Goal: Information Seeking & Learning: Learn about a topic

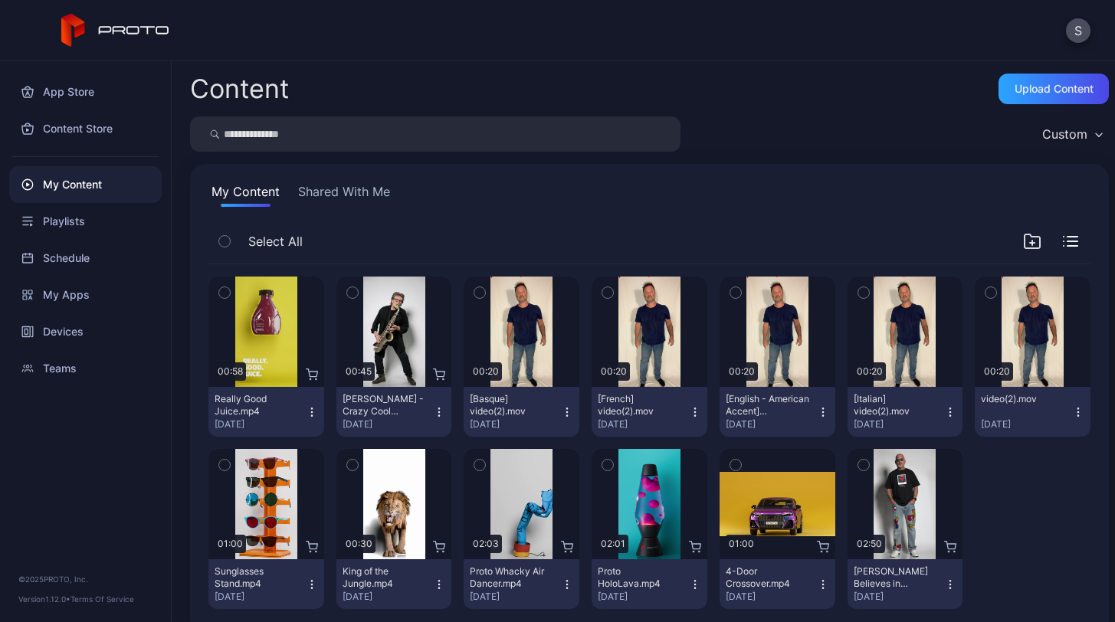
scroll to position [30, 0]
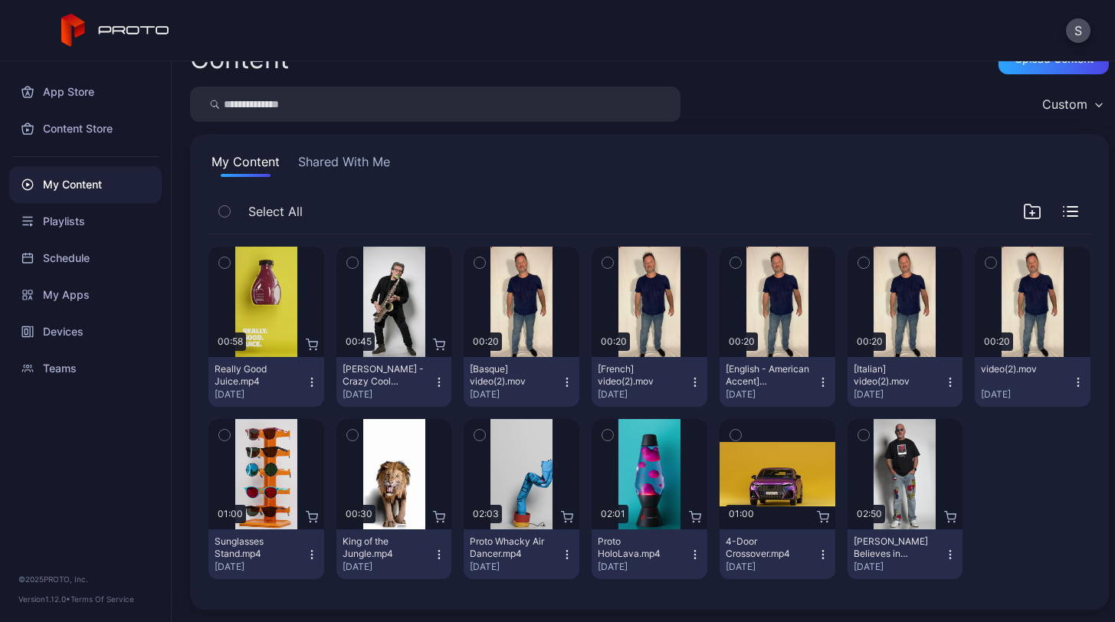
click at [718, 188] on div "My Content Shared With Me Select All Preview 00:58 Really Good Juice.mp4 [DATE]…" at bounding box center [649, 372] width 919 height 476
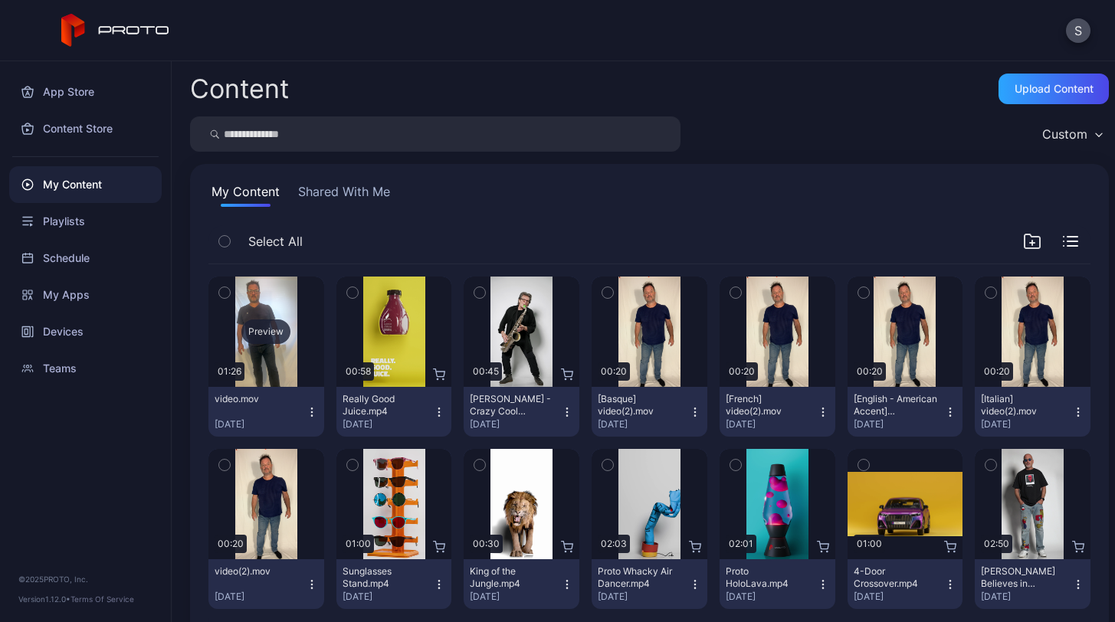
click at [264, 376] on div "Preview" at bounding box center [267, 332] width 116 height 110
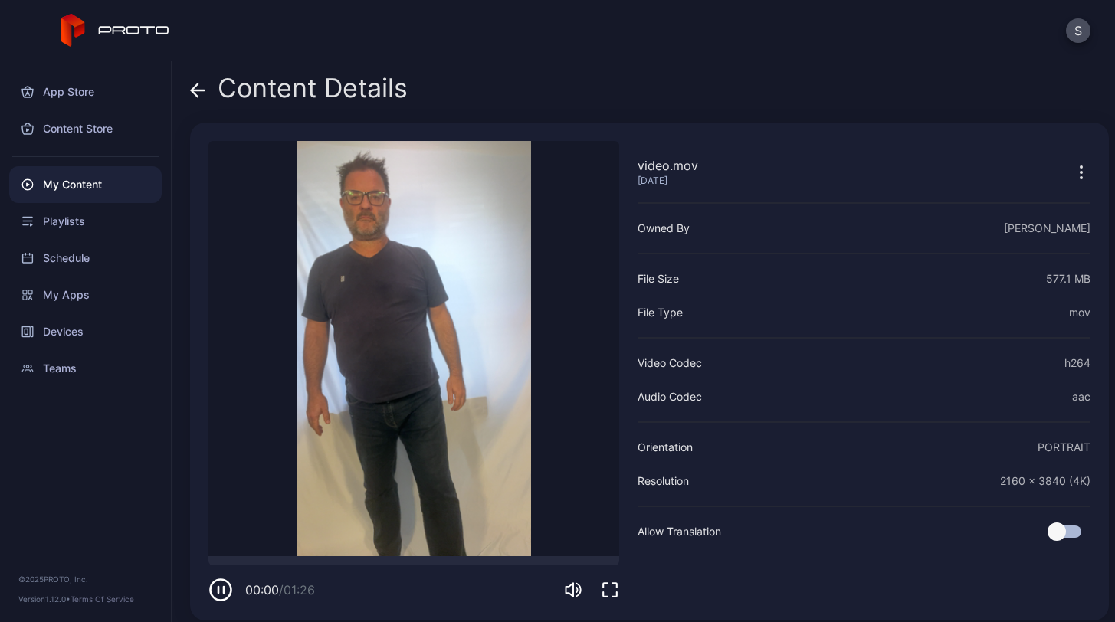
click at [192, 94] on icon at bounding box center [197, 90] width 15 height 15
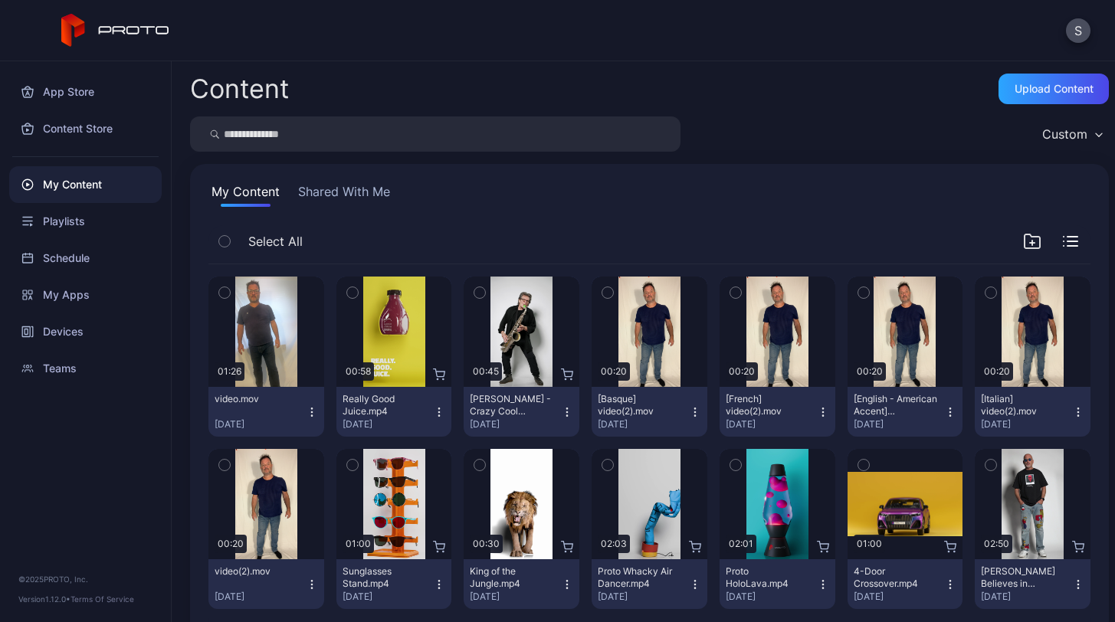
click at [229, 293] on icon "button" at bounding box center [224, 292] width 11 height 17
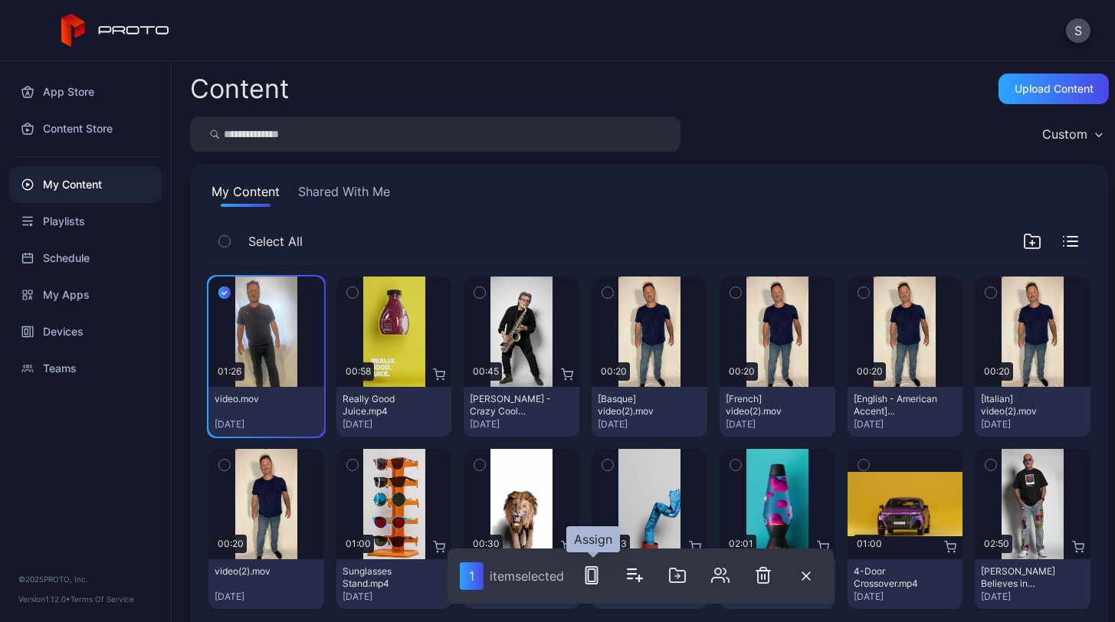
click at [590, 576] on rect "button" at bounding box center [591, 576] width 7 height 12
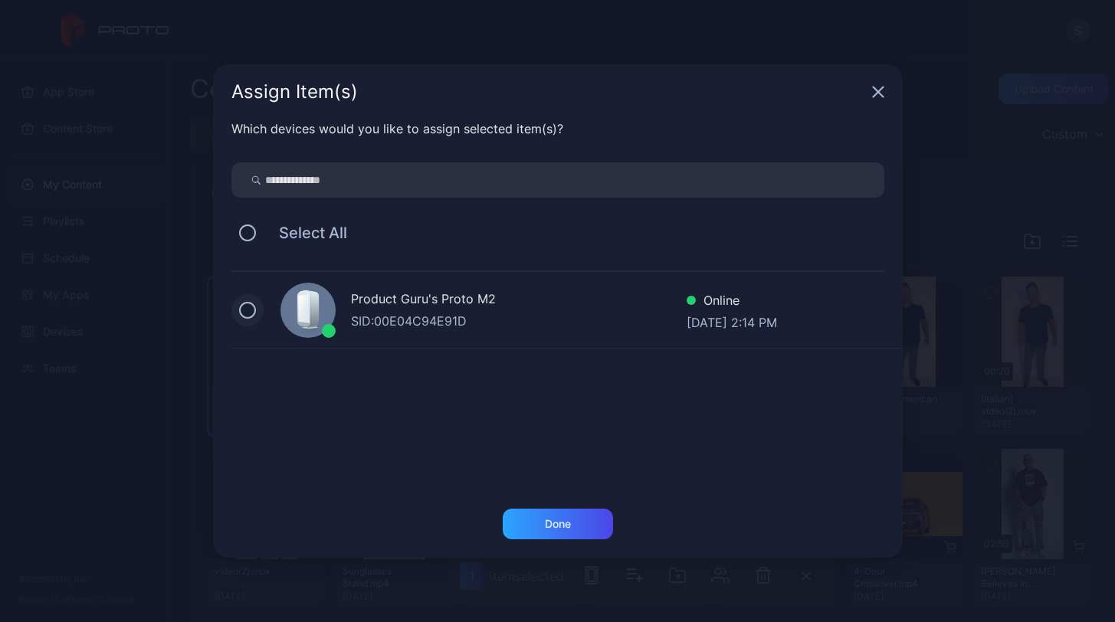
click at [243, 312] on button at bounding box center [247, 310] width 17 height 17
click at [550, 527] on div "Done" at bounding box center [558, 524] width 26 height 12
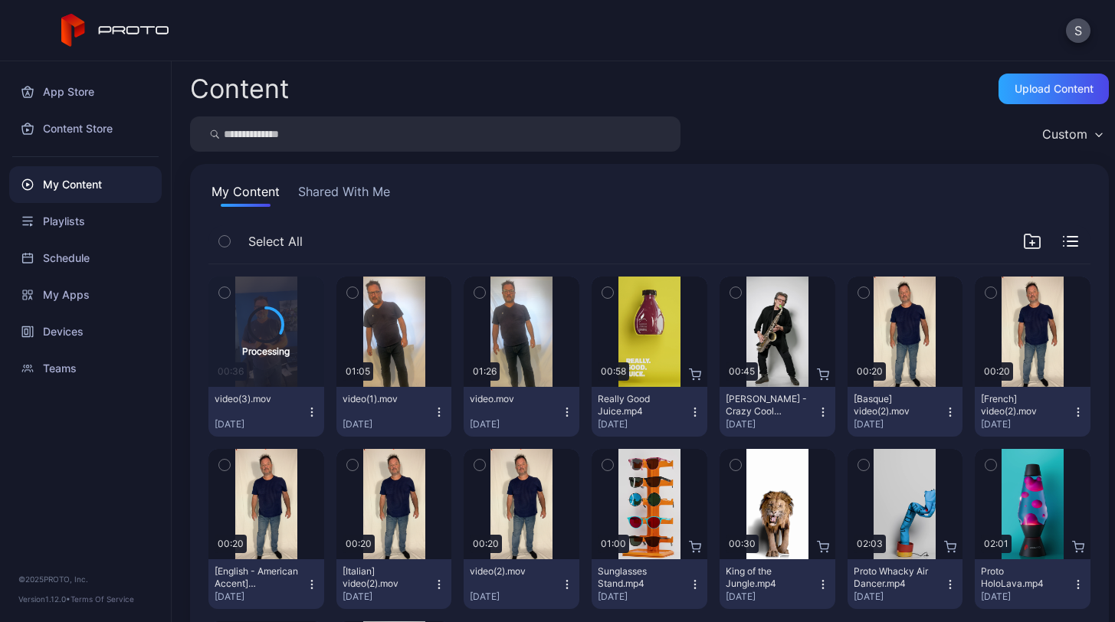
click at [222, 292] on icon "button" at bounding box center [224, 292] width 11 height 17
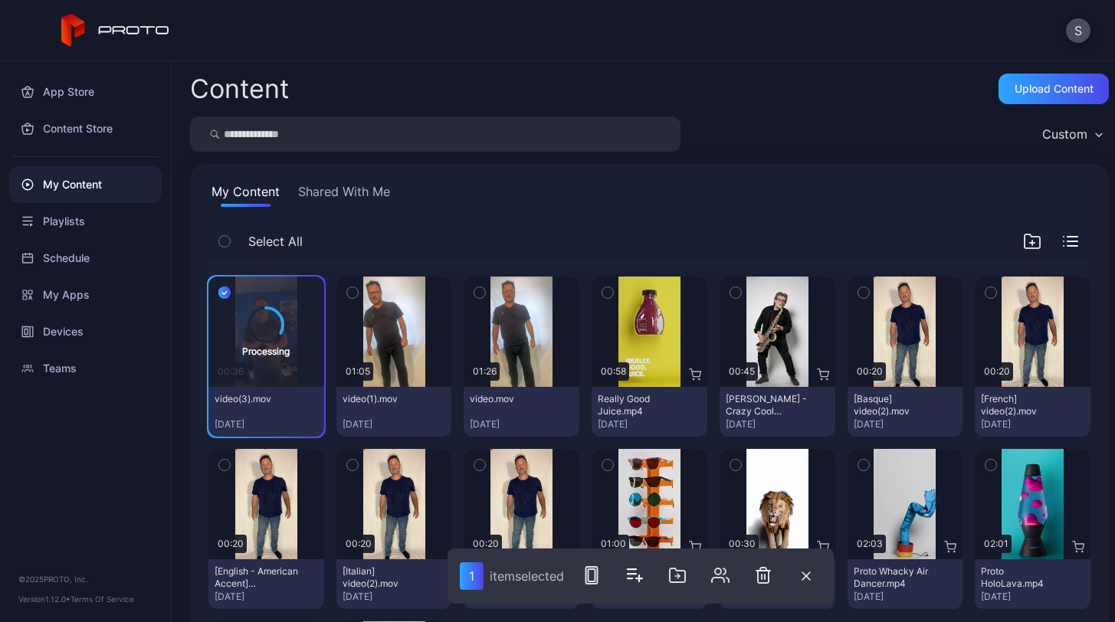
click at [349, 291] on icon "button" at bounding box center [352, 292] width 11 height 17
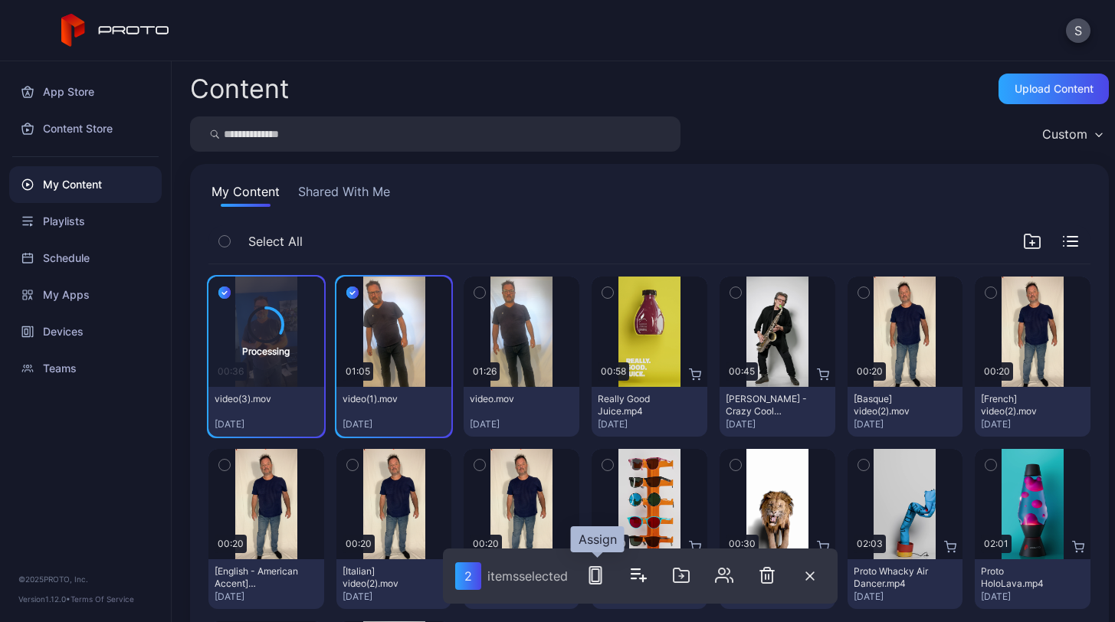
click at [599, 576] on icon "button" at bounding box center [595, 576] width 18 height 18
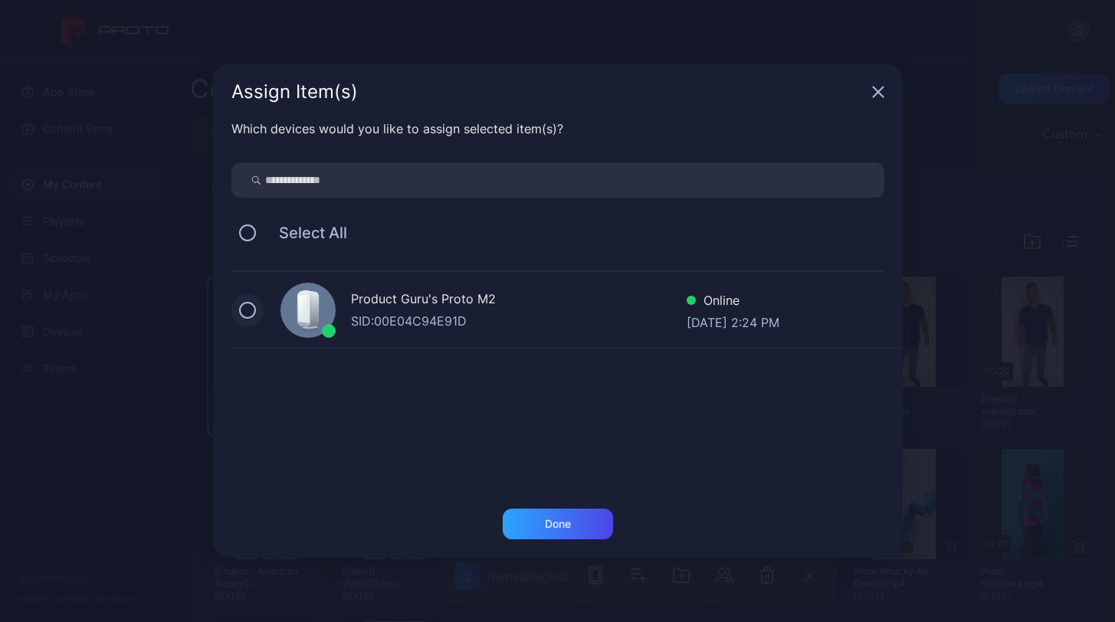
click at [241, 317] on button at bounding box center [247, 310] width 17 height 17
click at [545, 521] on div "Done" at bounding box center [558, 524] width 26 height 12
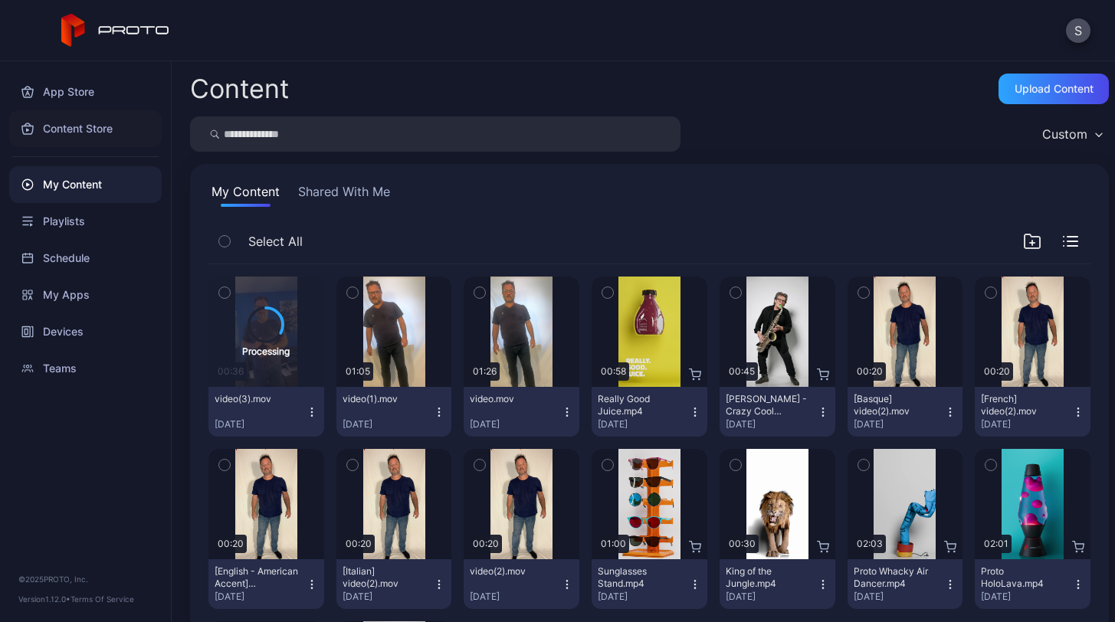
click at [104, 123] on div "Content Store" at bounding box center [85, 128] width 153 height 37
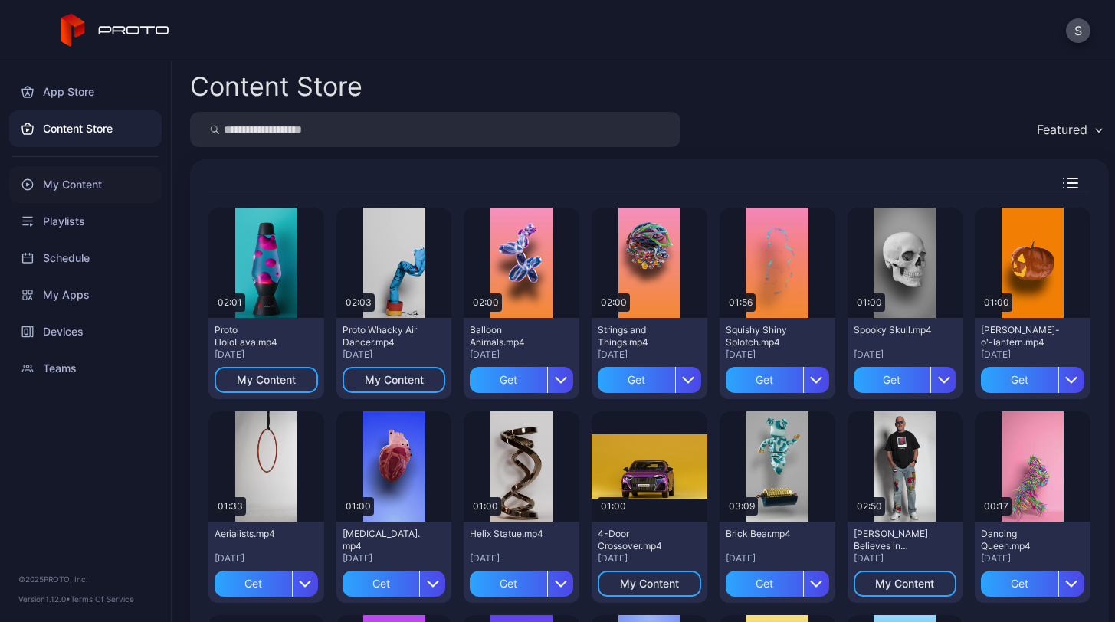
click at [76, 186] on div "My Content" at bounding box center [85, 184] width 153 height 37
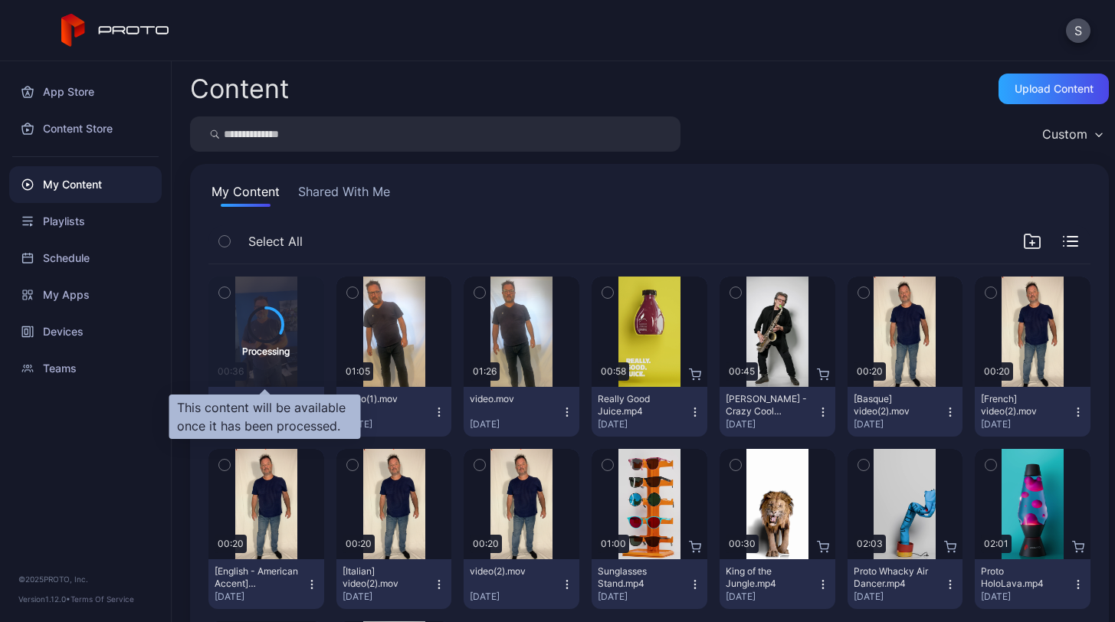
click at [261, 311] on icon at bounding box center [266, 324] width 34 height 34
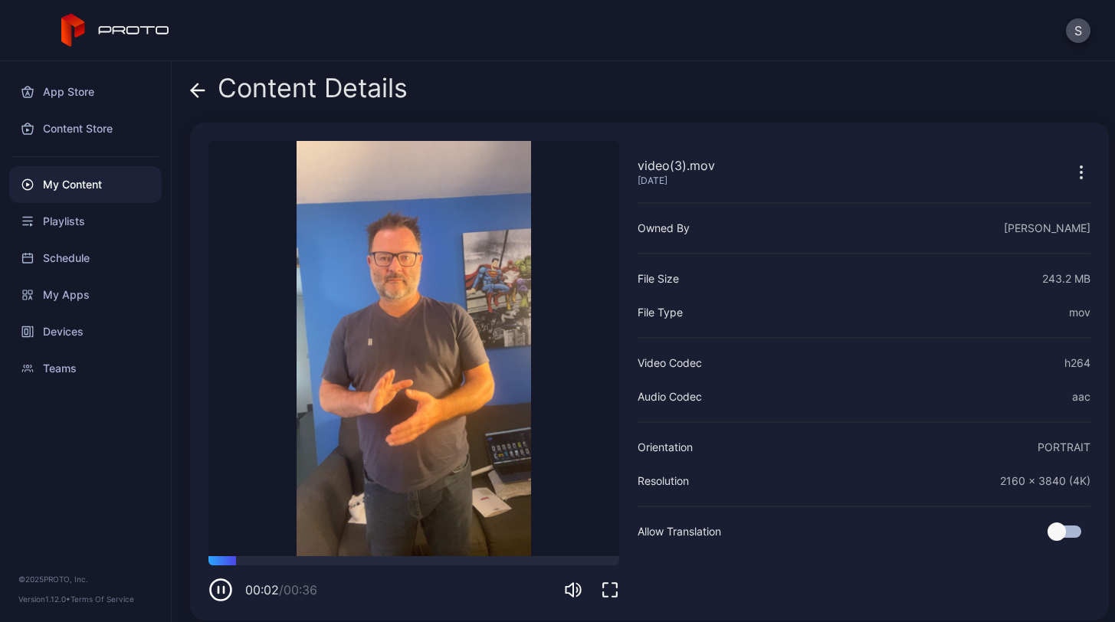
click at [199, 92] on icon at bounding box center [197, 90] width 15 height 15
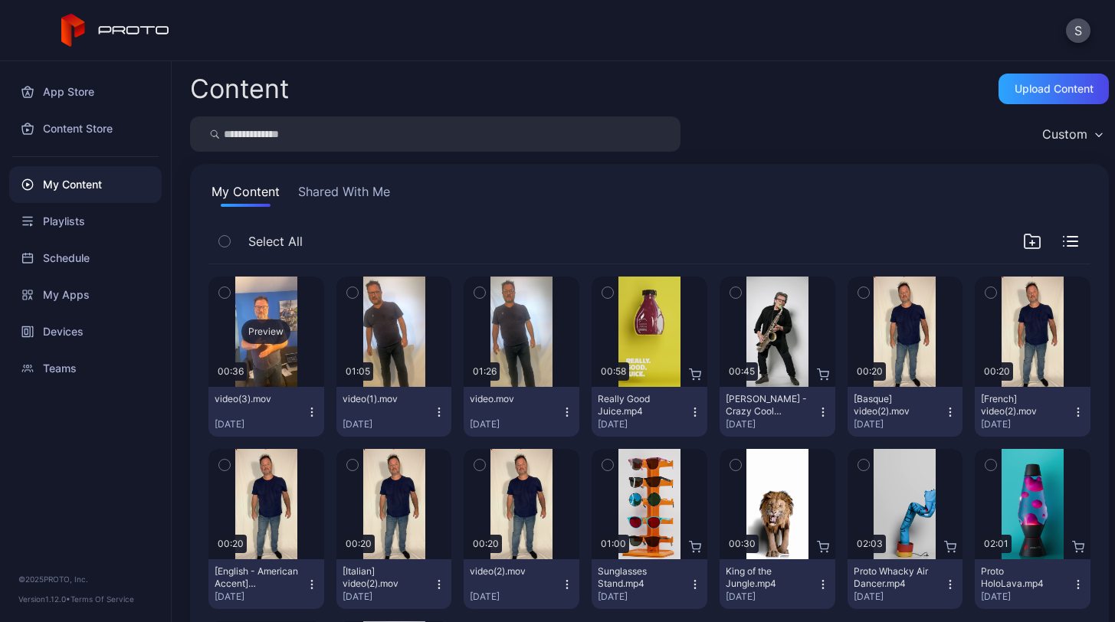
click at [294, 348] on div "Preview" at bounding box center [267, 332] width 116 height 110
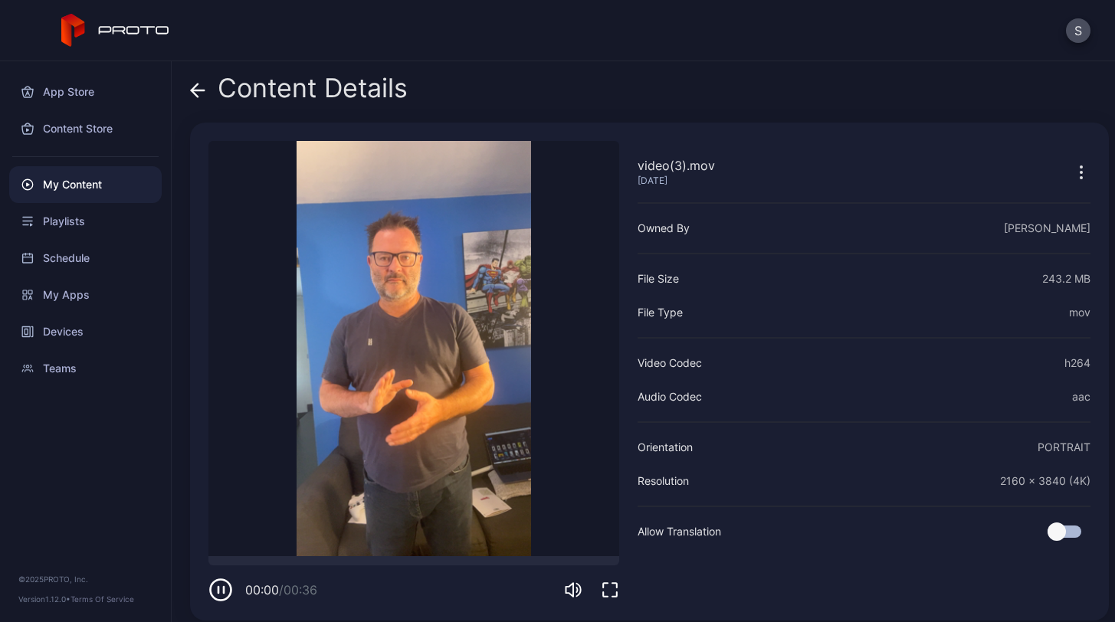
click at [192, 88] on icon at bounding box center [197, 90] width 15 height 15
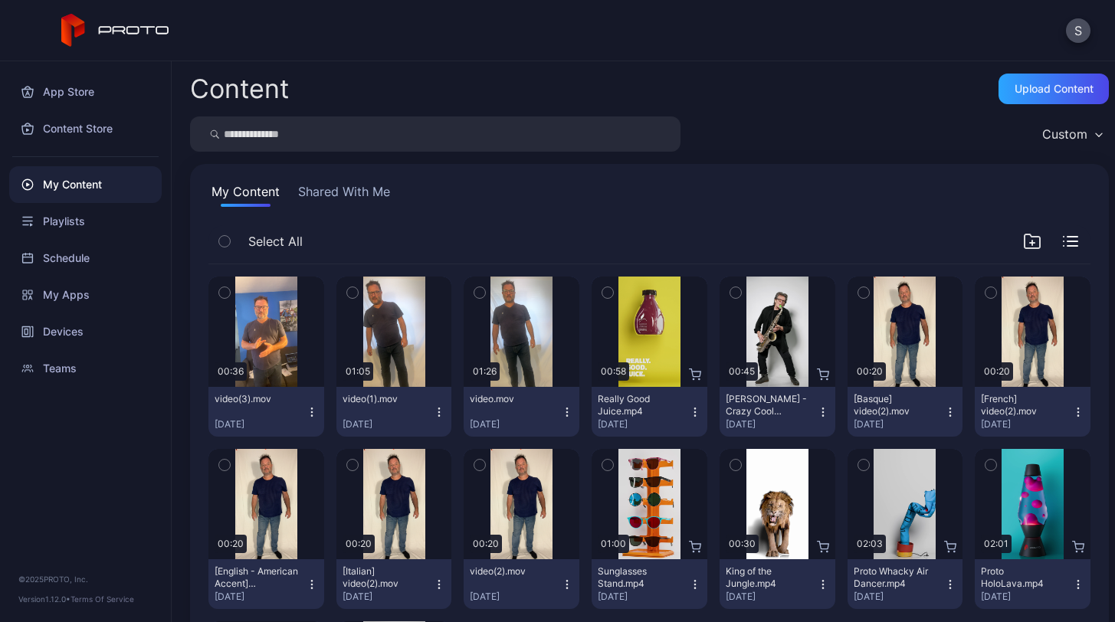
click at [225, 294] on icon "button" at bounding box center [224, 292] width 11 height 17
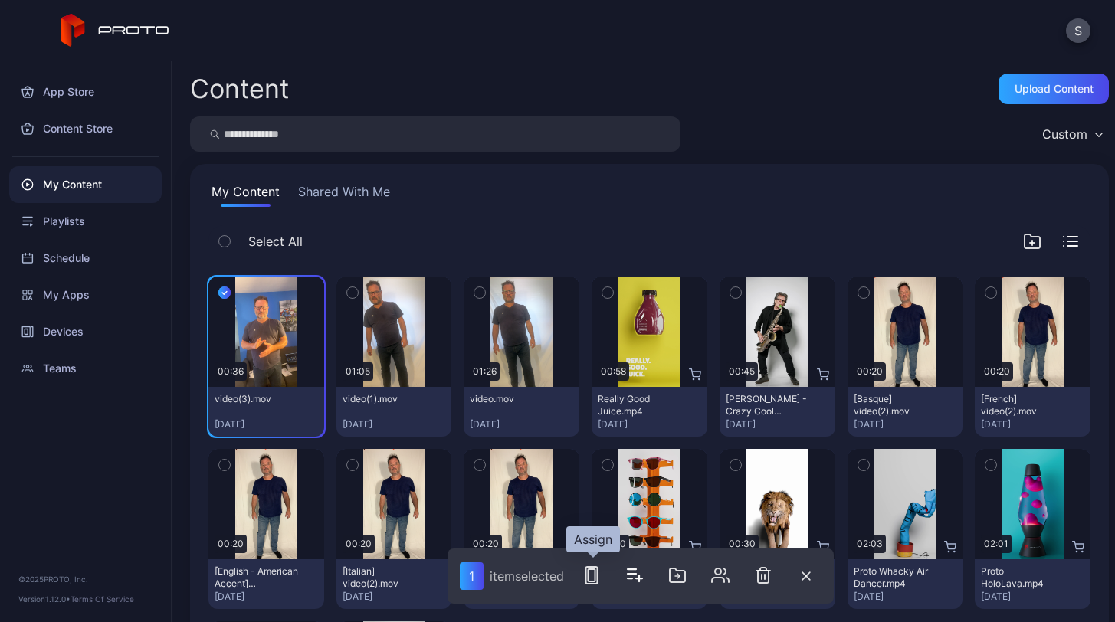
click at [596, 580] on icon "button" at bounding box center [592, 576] width 18 height 18
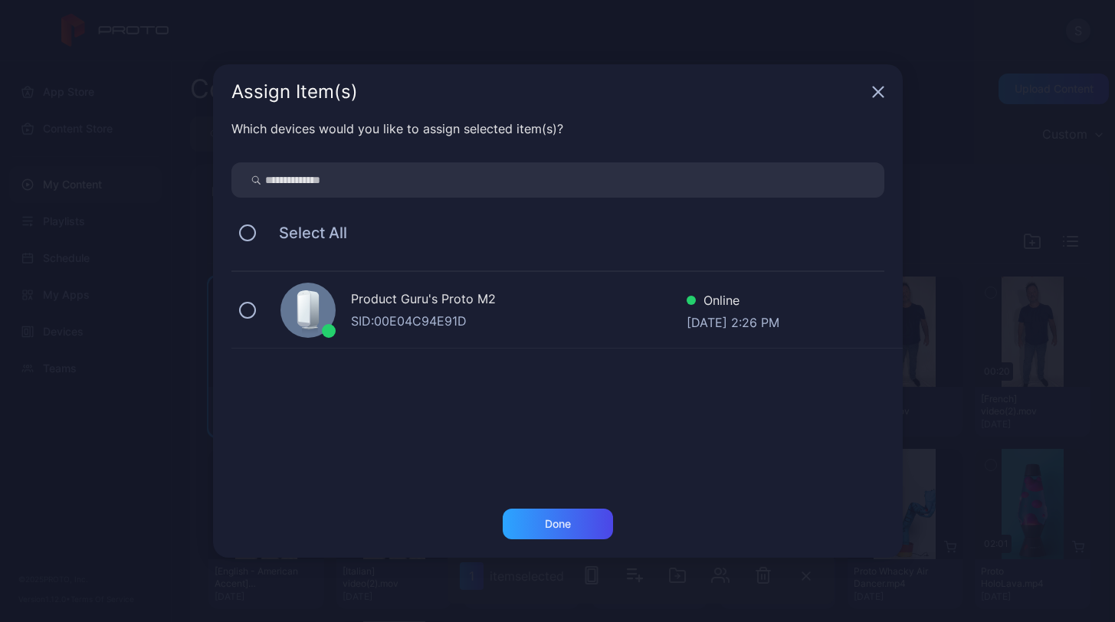
click at [404, 292] on div "Product Guru's Proto M2" at bounding box center [519, 301] width 336 height 22
click at [533, 521] on div "Done" at bounding box center [558, 524] width 110 height 31
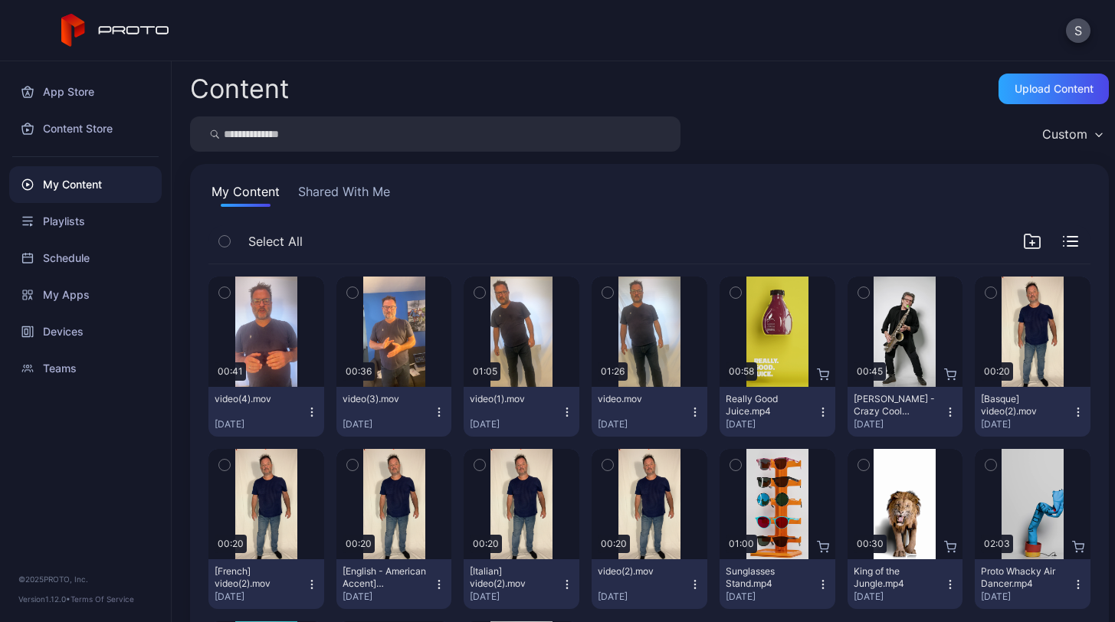
click at [225, 291] on icon "button" at bounding box center [224, 292] width 11 height 17
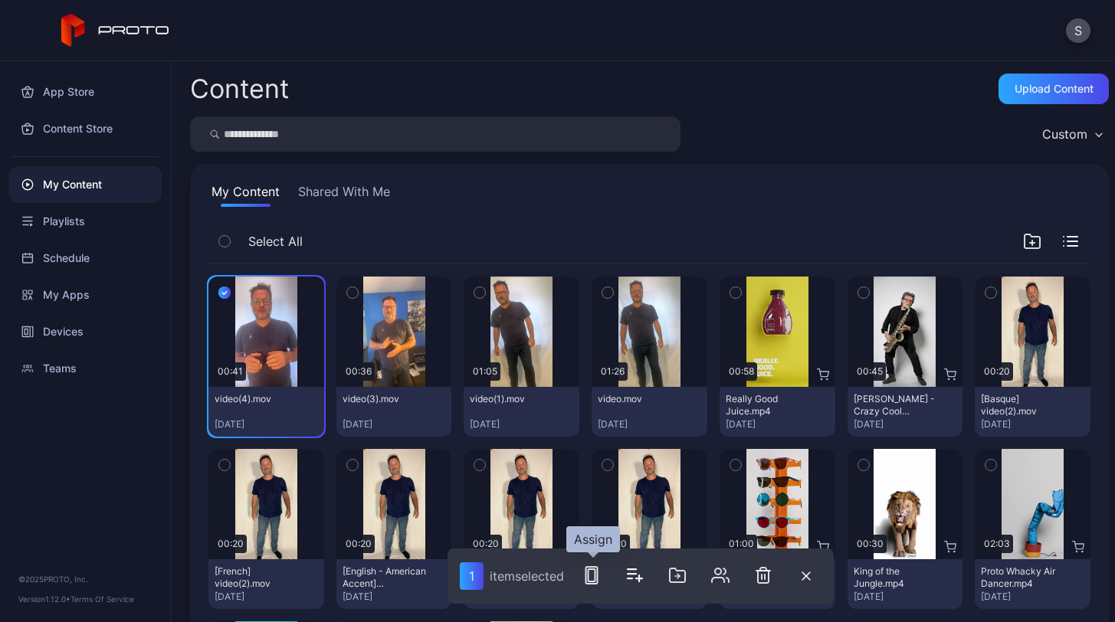
click at [593, 579] on icon "button" at bounding box center [592, 576] width 18 height 18
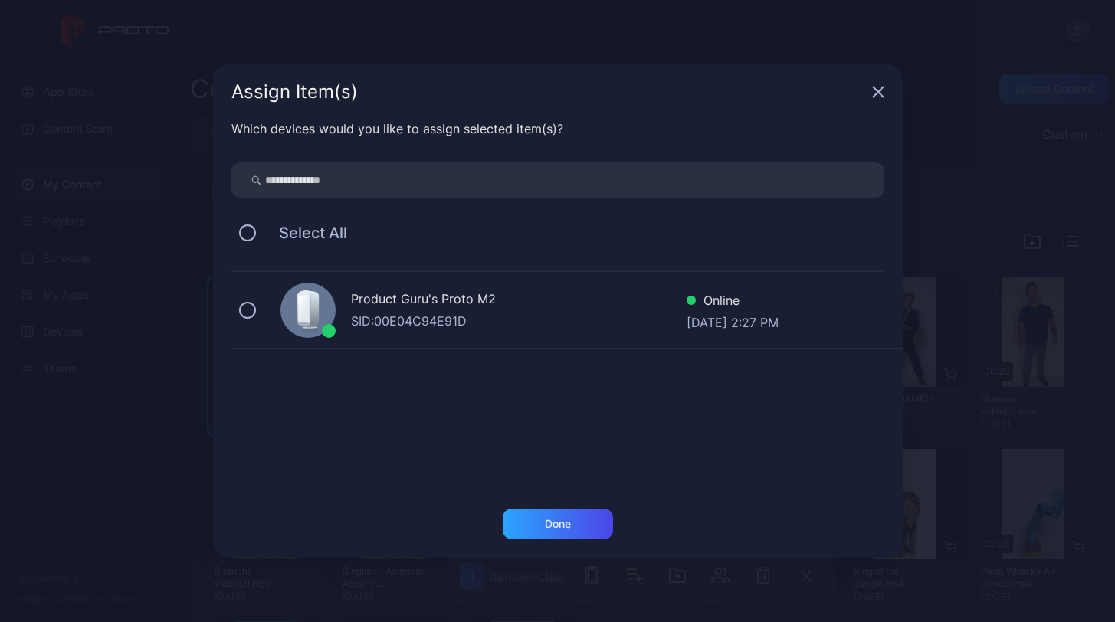
click at [304, 333] on rect at bounding box center [309, 331] width 16 height 6
click at [523, 519] on div "Done" at bounding box center [558, 524] width 110 height 31
